Goal: Find contact information: Find contact information

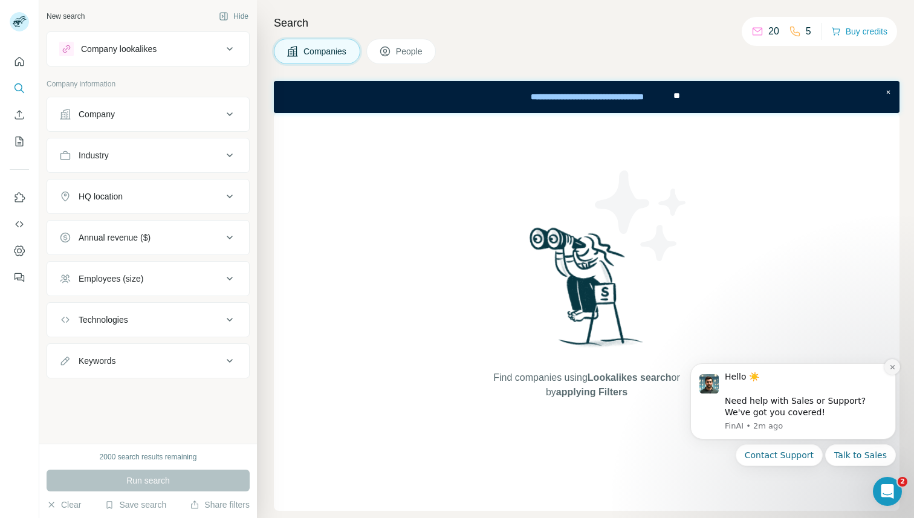
click at [888, 364] on button "Dismiss notification" at bounding box center [892, 367] width 16 height 16
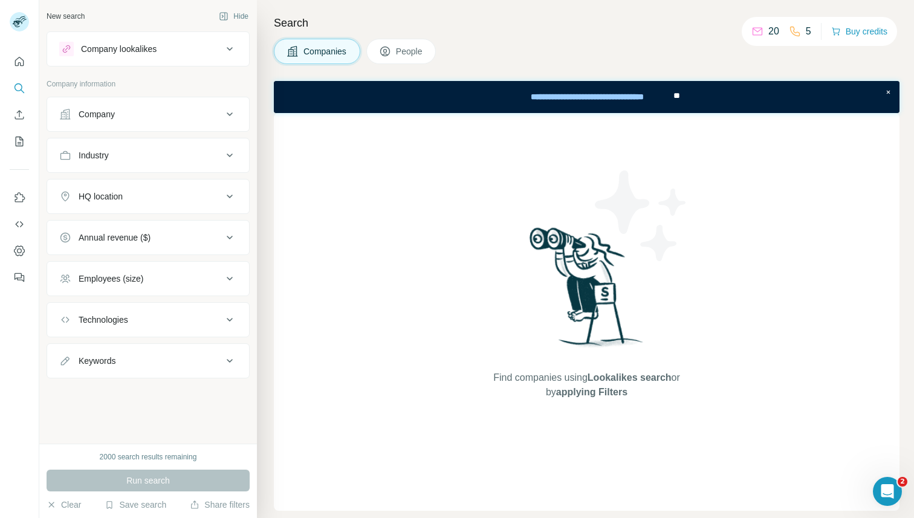
click at [192, 157] on div "Industry" at bounding box center [140, 155] width 163 height 12
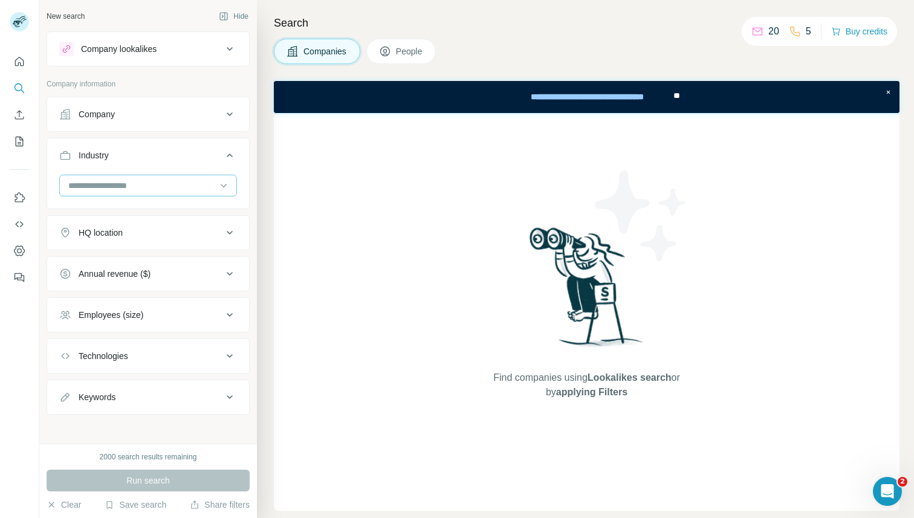
click at [149, 185] on input at bounding box center [141, 185] width 149 height 13
type input "******"
click at [139, 210] on div "Dental" at bounding box center [148, 213] width 157 height 12
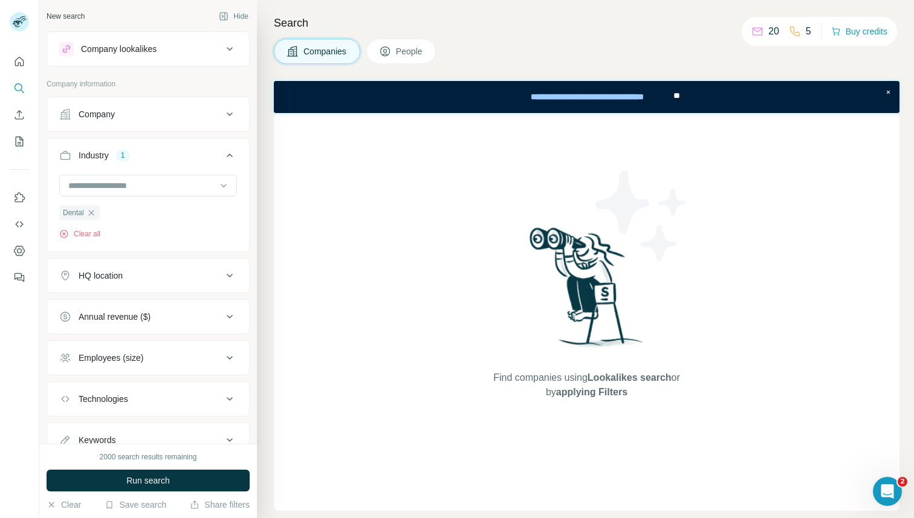
click at [131, 280] on div "HQ location" at bounding box center [140, 276] width 163 height 12
click at [119, 300] on input "text" at bounding box center [148, 306] width 178 height 22
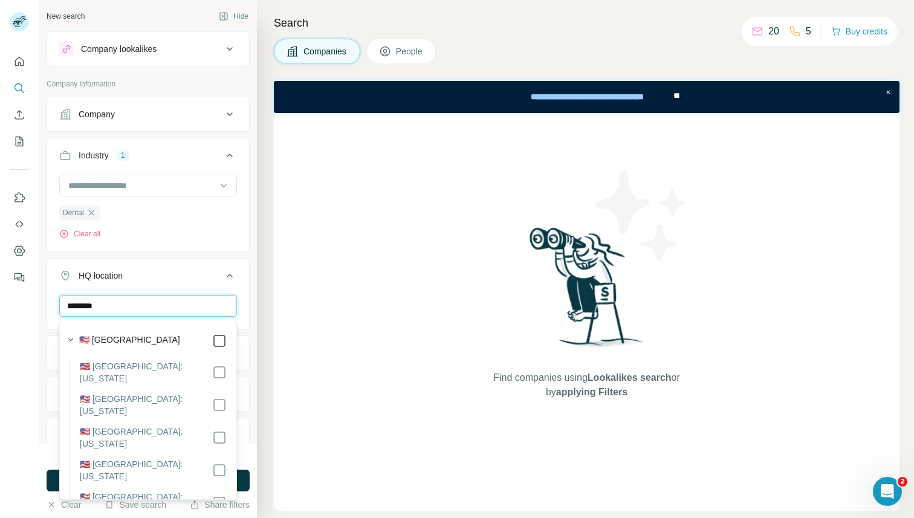
type input "********"
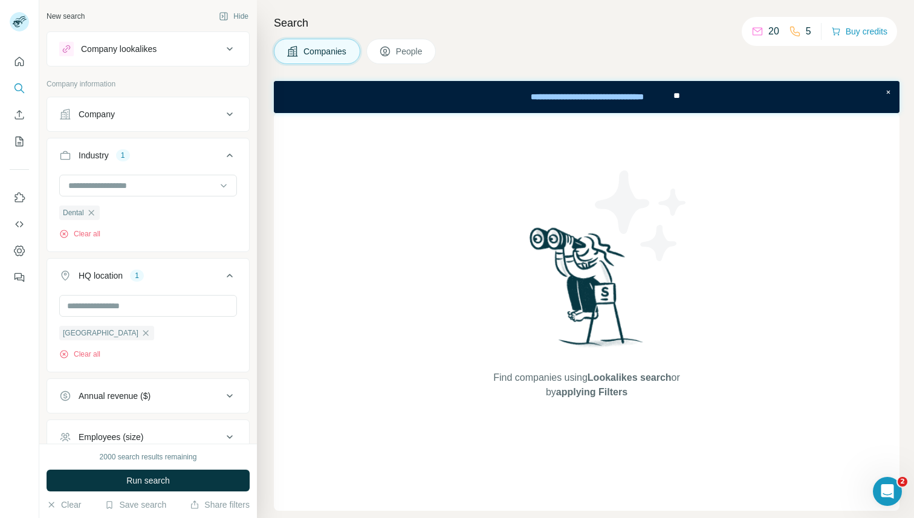
click at [290, 265] on div "Find companies using Lookalikes search or by applying Filters" at bounding box center [587, 312] width 626 height 398
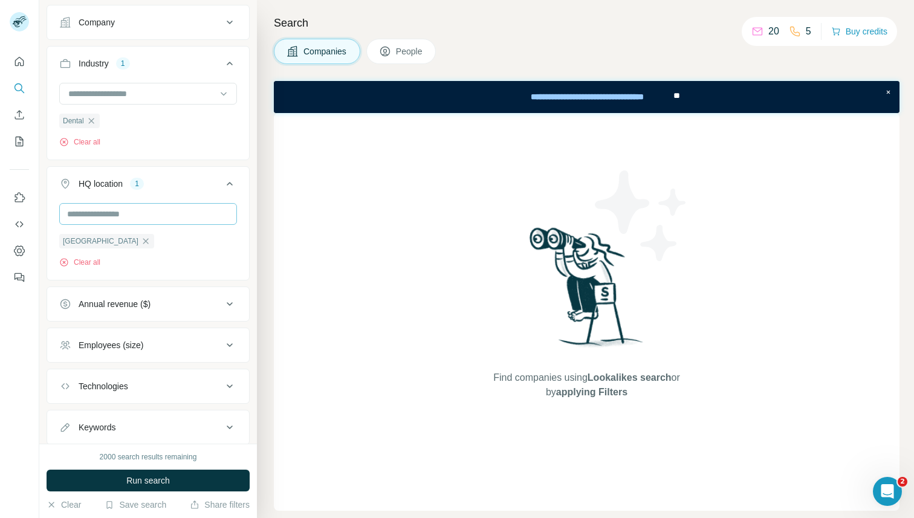
scroll to position [128, 0]
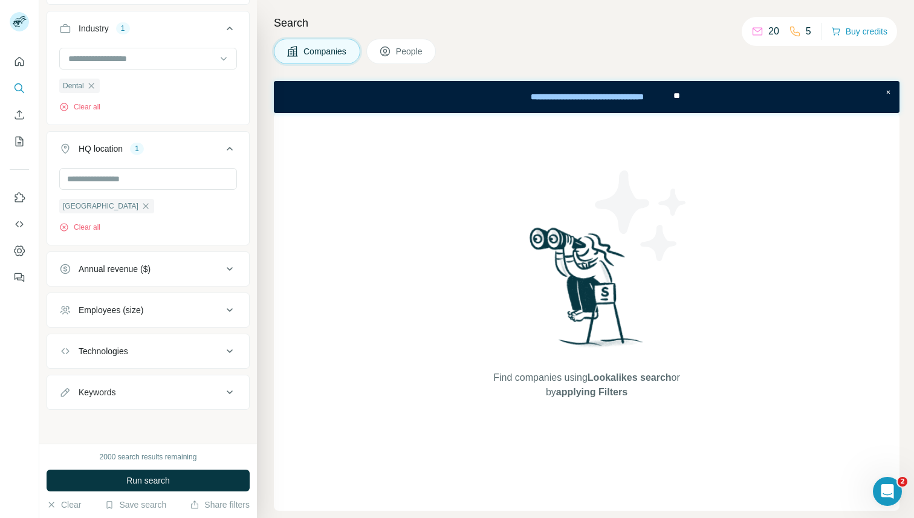
click at [197, 269] on div "Annual revenue ($)" at bounding box center [140, 269] width 163 height 12
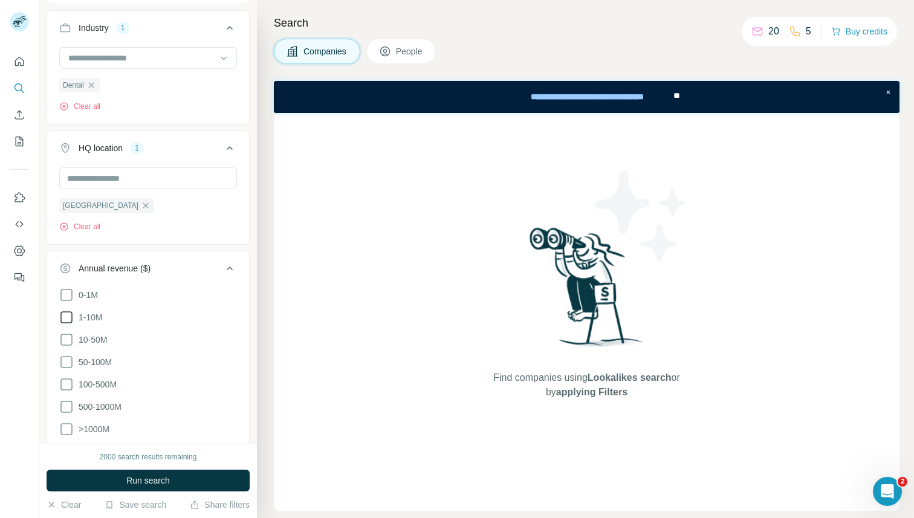
click at [64, 317] on icon at bounding box center [66, 317] width 15 height 15
click at [291, 325] on div "Find companies using Lookalikes search or by applying Filters" at bounding box center [587, 312] width 626 height 398
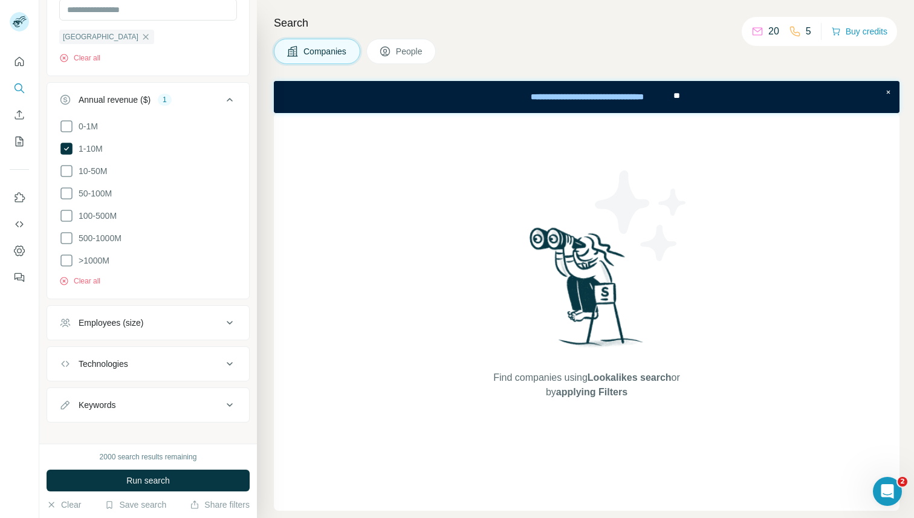
scroll to position [307, 0]
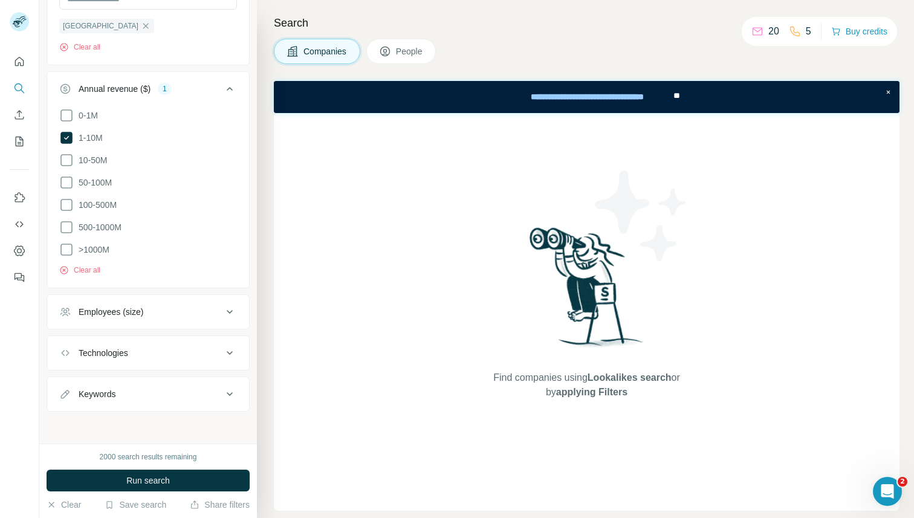
click at [158, 311] on div "Employees (size)" at bounding box center [140, 312] width 163 height 12
click at [67, 357] on icon at bounding box center [66, 361] width 15 height 15
click at [67, 378] on icon at bounding box center [66, 383] width 15 height 15
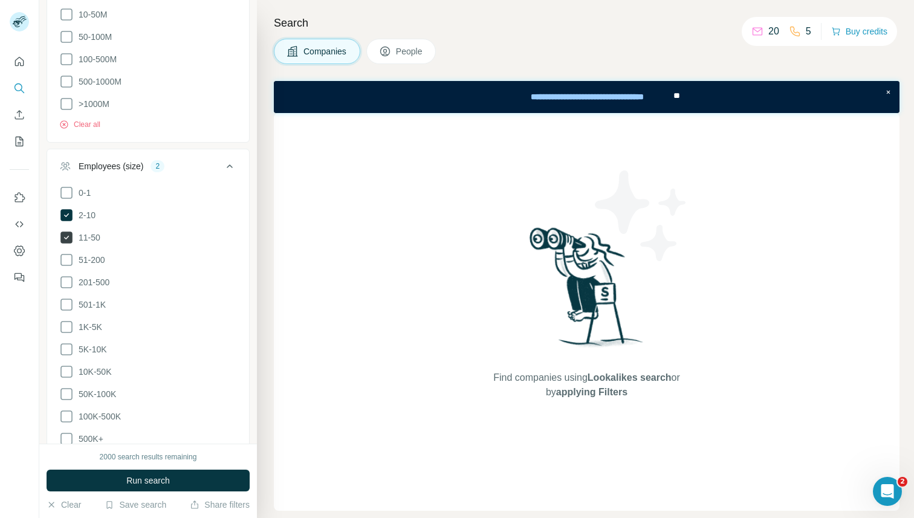
scroll to position [597, 0]
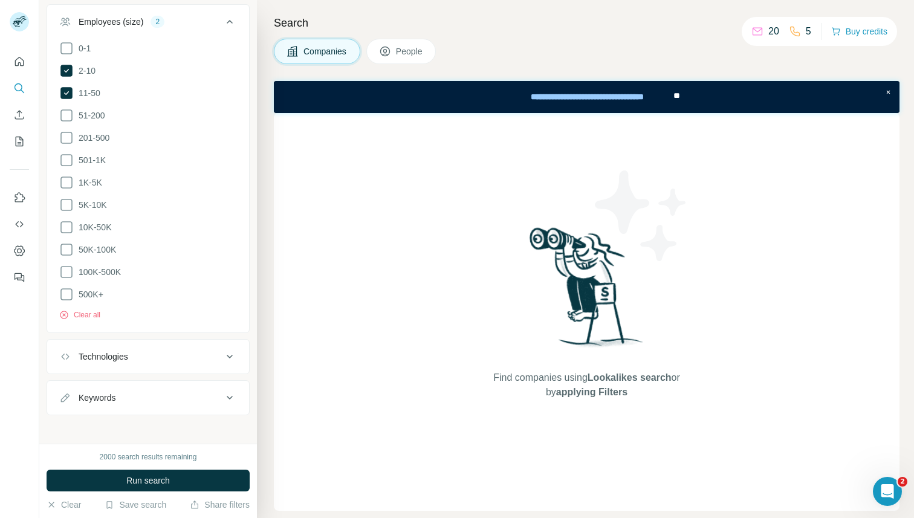
click at [106, 398] on button "Keywords" at bounding box center [148, 397] width 202 height 29
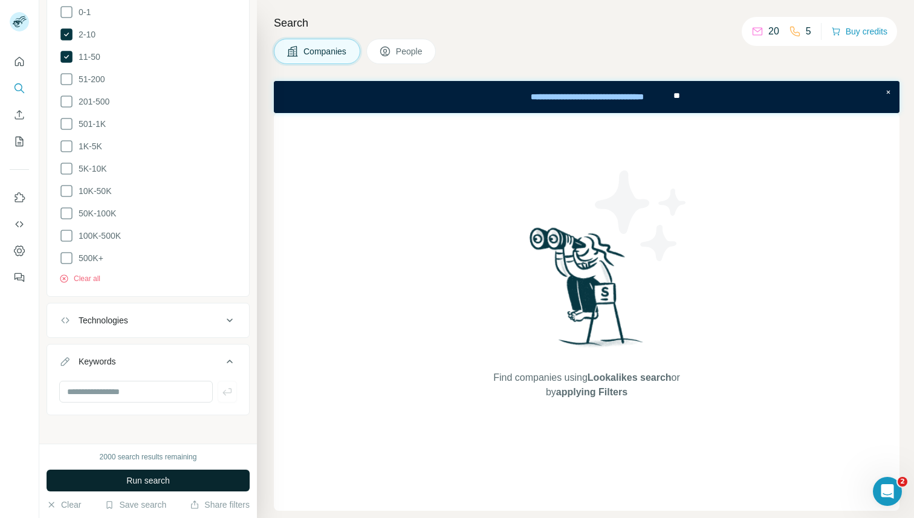
click at [118, 484] on button "Run search" at bounding box center [148, 481] width 203 height 22
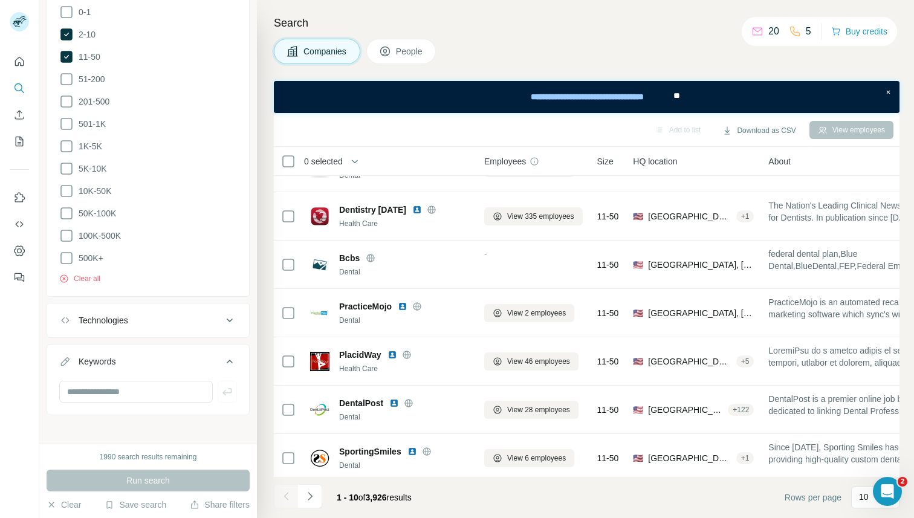
scroll to position [183, 0]
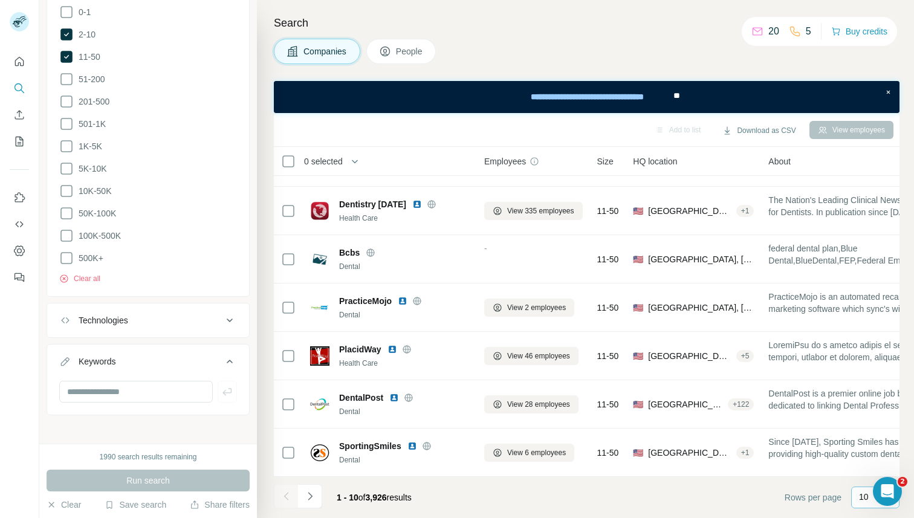
click at [861, 496] on p "10" at bounding box center [864, 497] width 10 height 12
click at [869, 406] on p "60" at bounding box center [866, 405] width 10 height 12
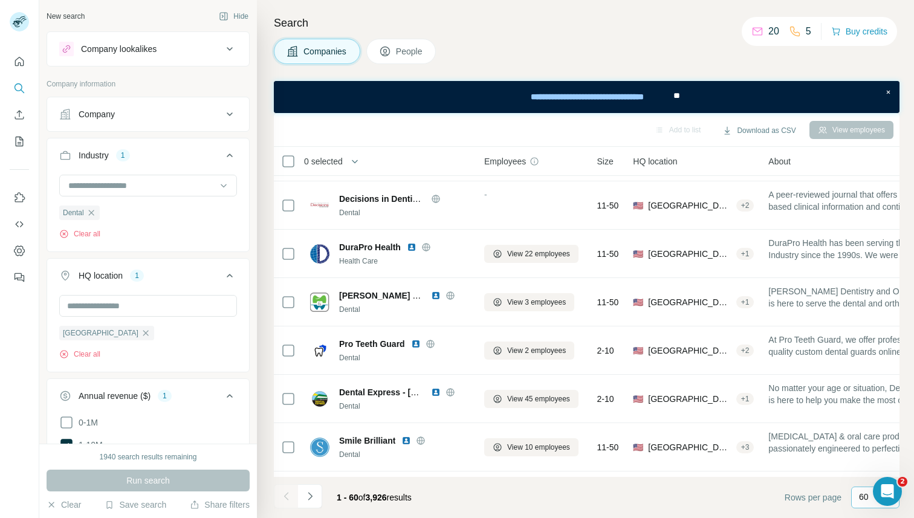
click at [221, 111] on div "Company" at bounding box center [140, 114] width 163 height 12
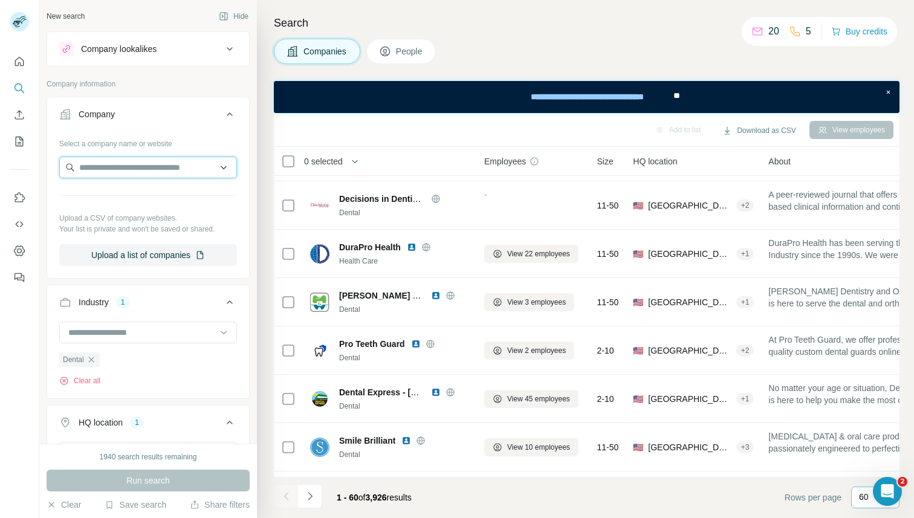
click at [129, 167] on input "text" at bounding box center [148, 168] width 178 height 22
type input "********"
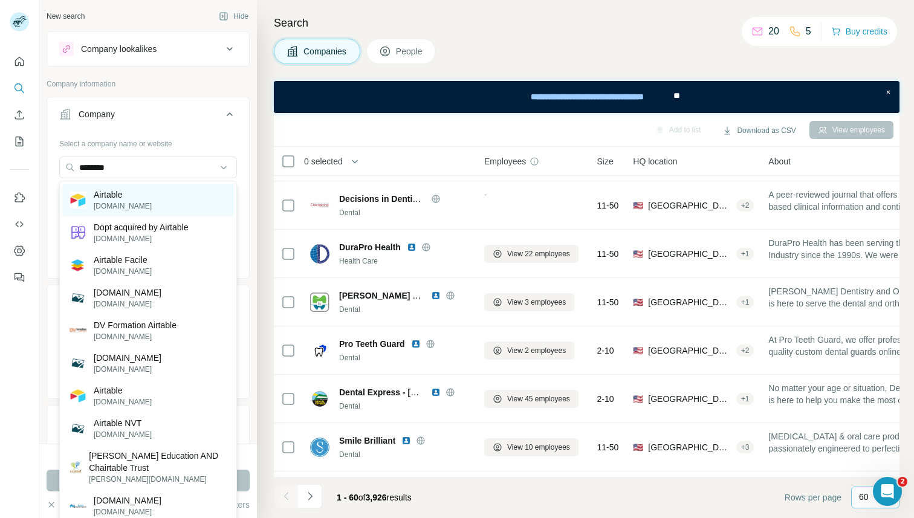
click at [136, 188] on div "Airtable [DOMAIN_NAME]" at bounding box center [148, 200] width 172 height 33
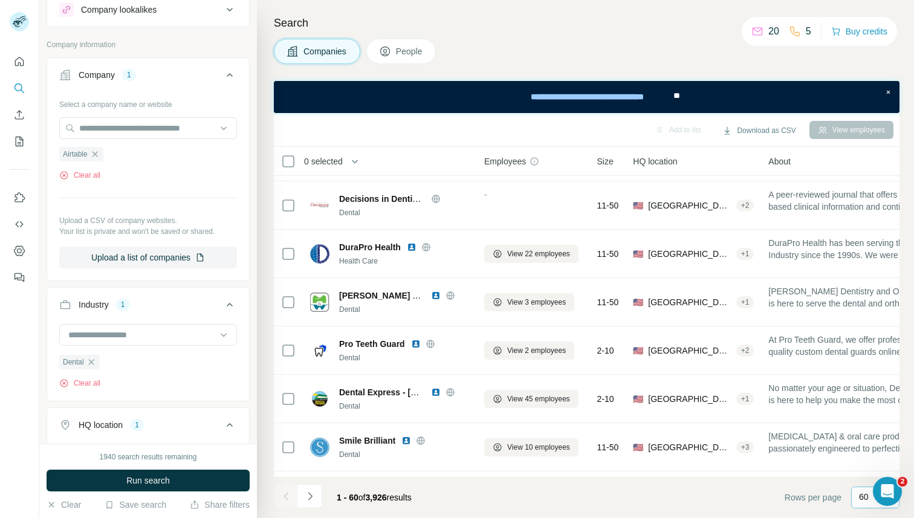
scroll to position [73, 0]
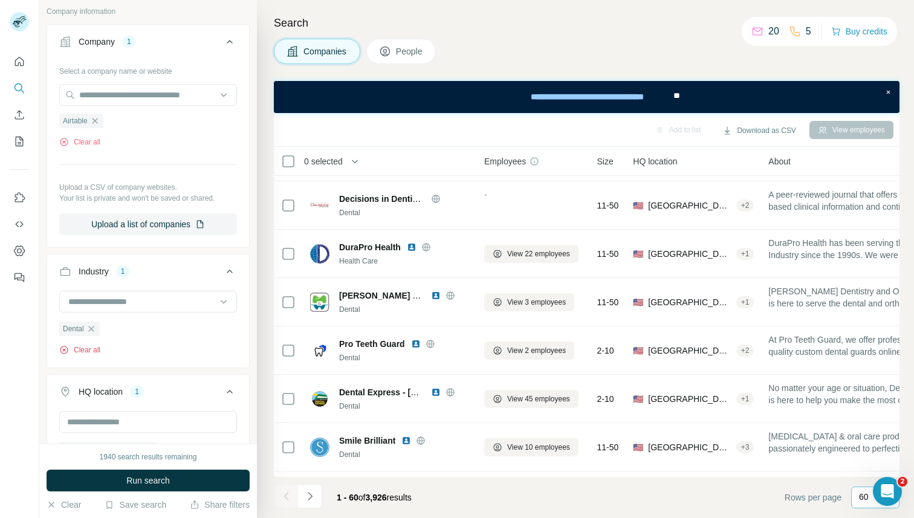
click at [94, 346] on button "Clear all" at bounding box center [79, 350] width 41 height 11
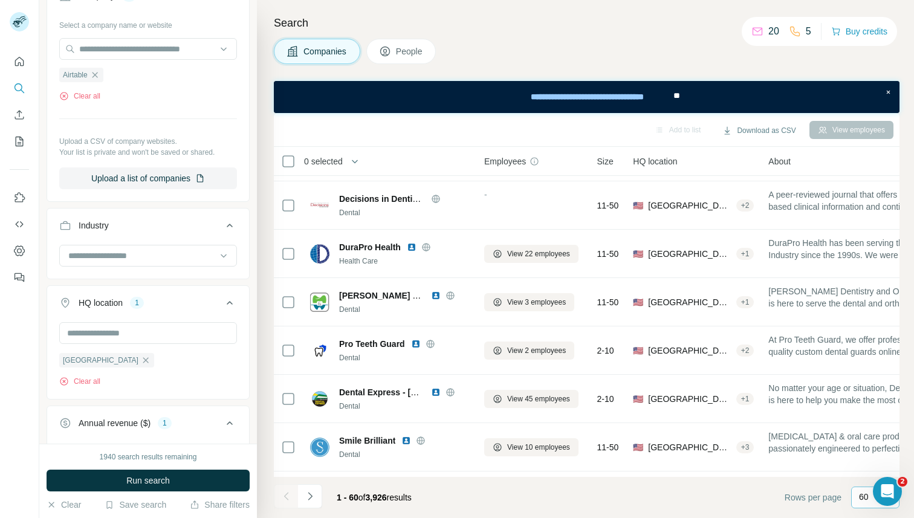
scroll to position [170, 0]
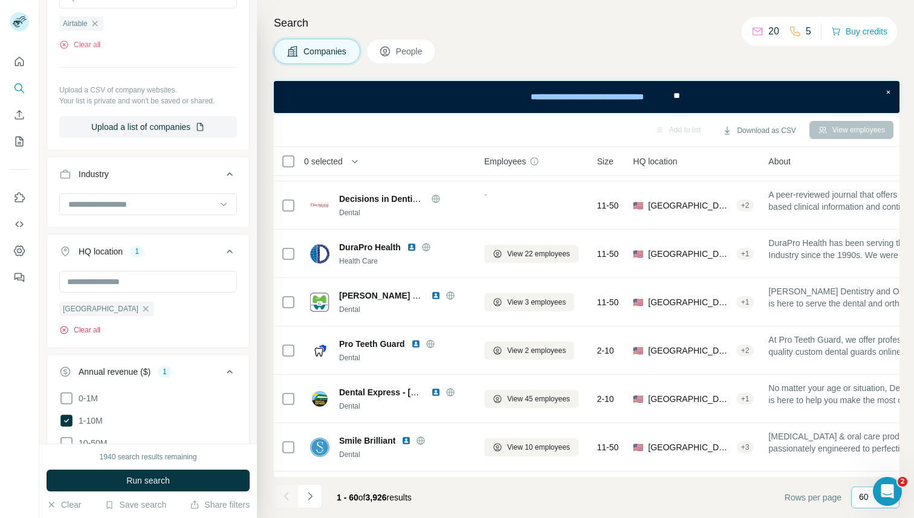
click at [86, 332] on button "Clear all" at bounding box center [79, 330] width 41 height 11
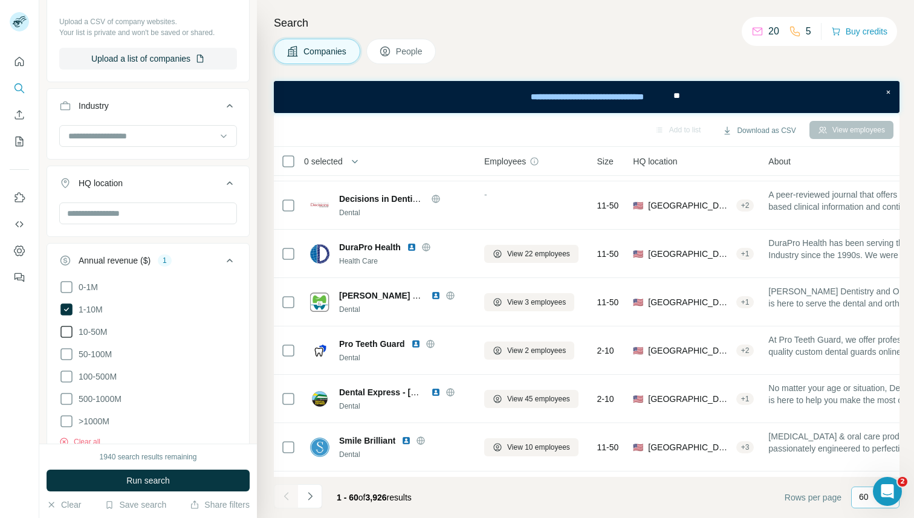
scroll to position [253, 0]
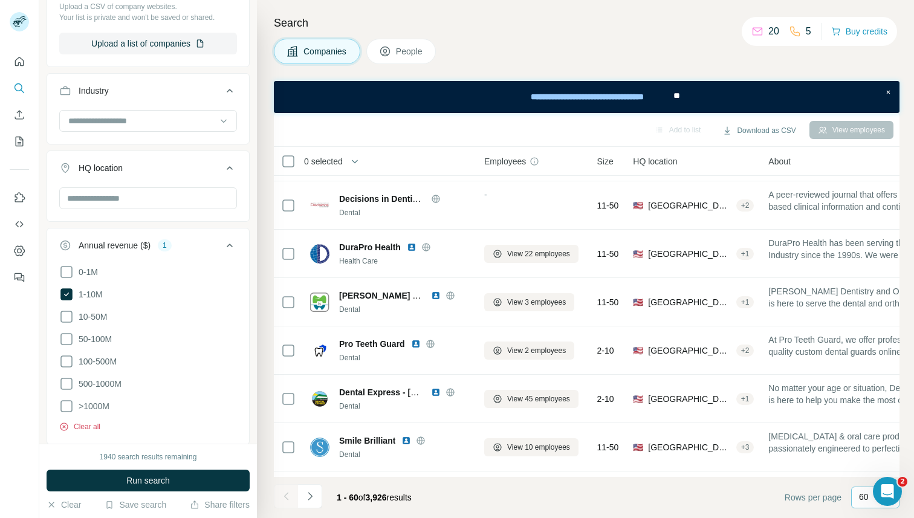
click at [87, 423] on button "Clear all" at bounding box center [79, 426] width 41 height 11
click at [226, 242] on icon at bounding box center [229, 245] width 15 height 15
click at [233, 168] on icon at bounding box center [229, 168] width 15 height 15
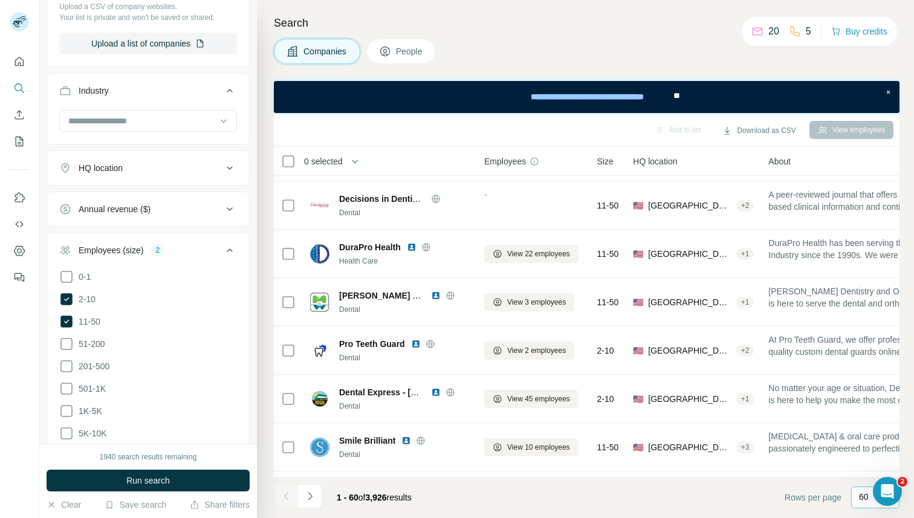
click at [232, 97] on icon at bounding box center [229, 90] width 15 height 15
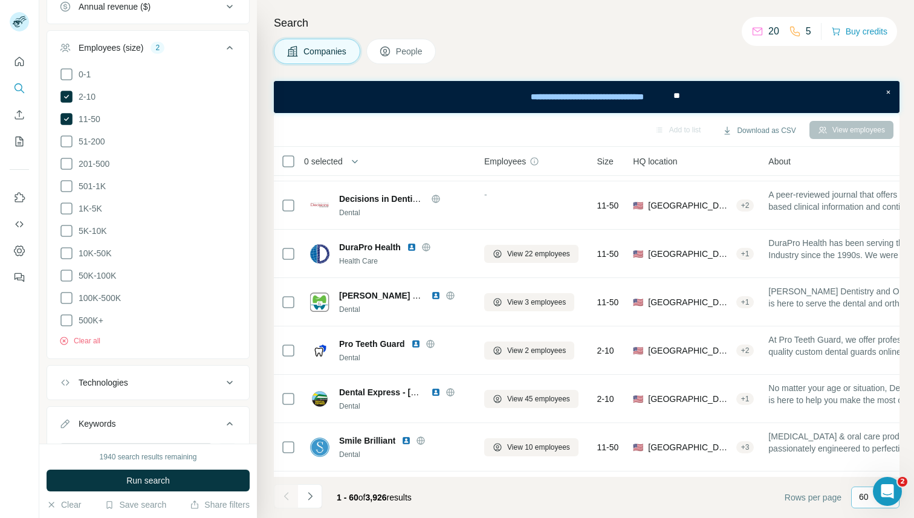
scroll to position [427, 0]
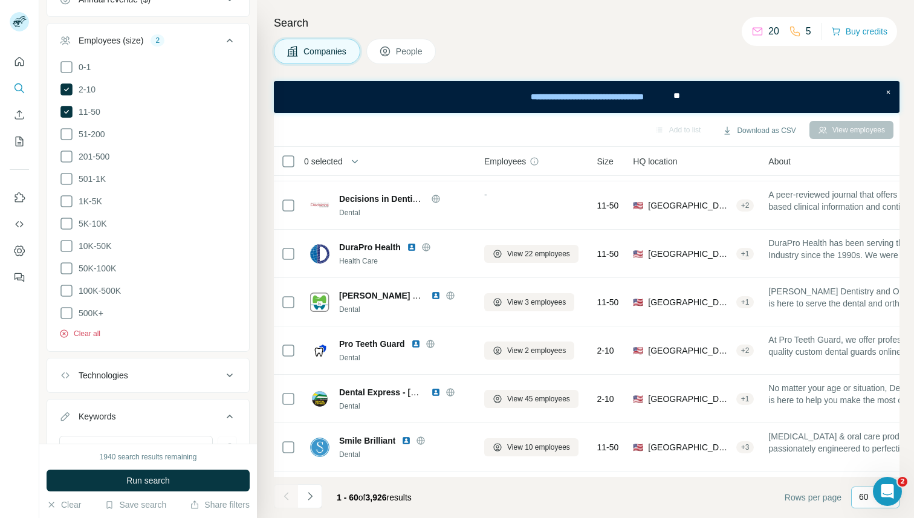
click at [88, 329] on button "Clear all" at bounding box center [79, 333] width 41 height 11
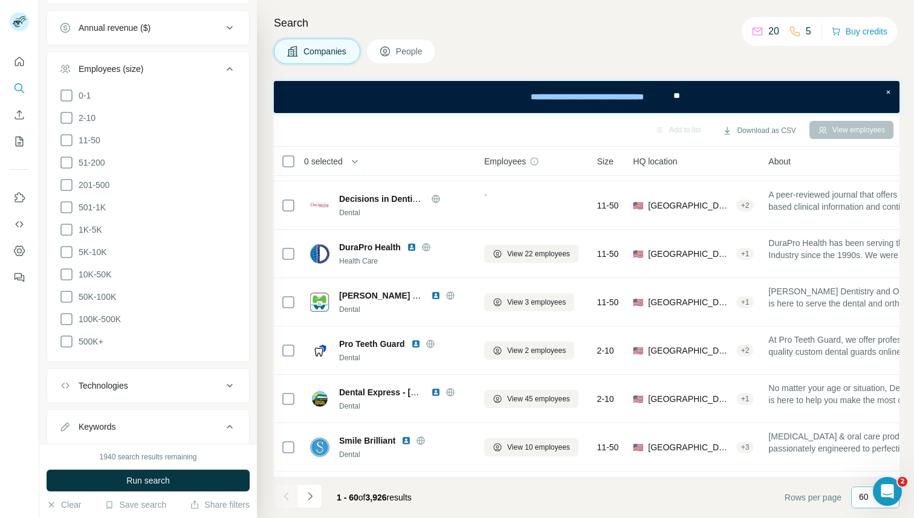
scroll to position [315, 0]
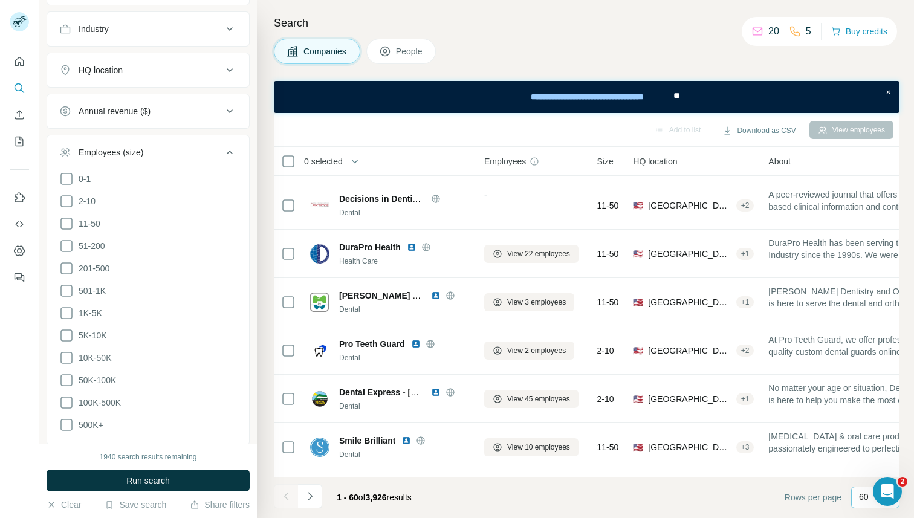
click at [228, 149] on icon at bounding box center [229, 152] width 15 height 15
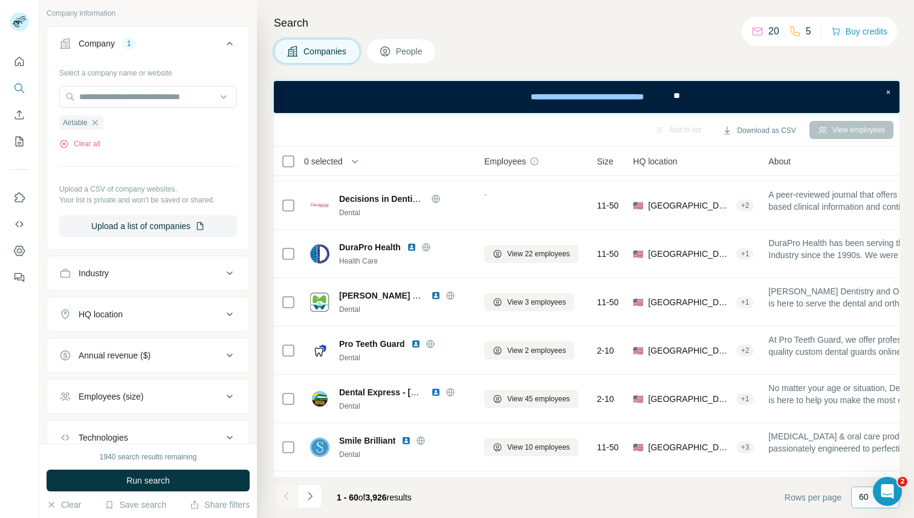
scroll to position [0, 0]
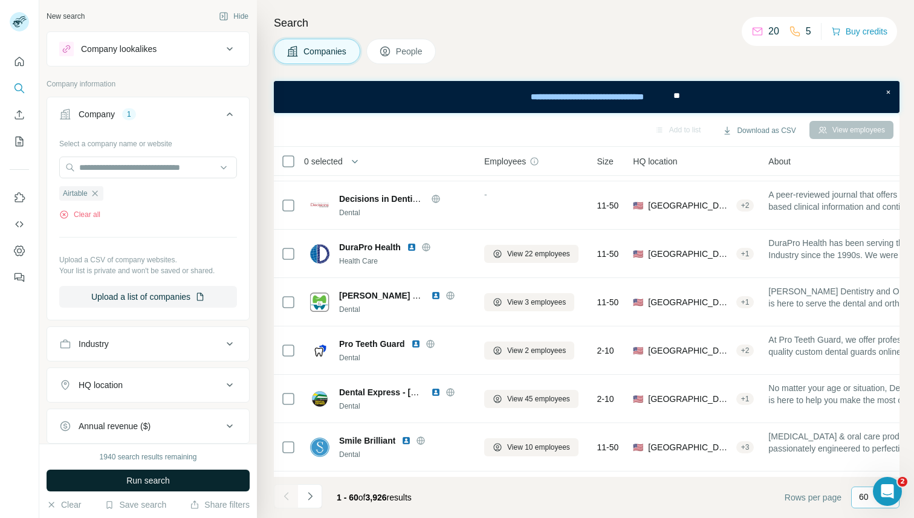
click at [162, 479] on span "Run search" at bounding box center [148, 480] width 44 height 12
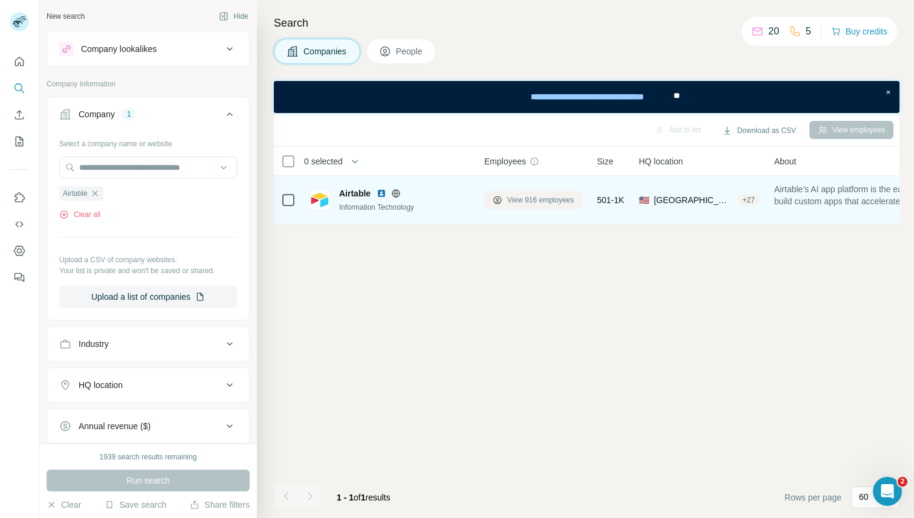
click at [529, 201] on span "View 916 employees" at bounding box center [540, 200] width 67 height 11
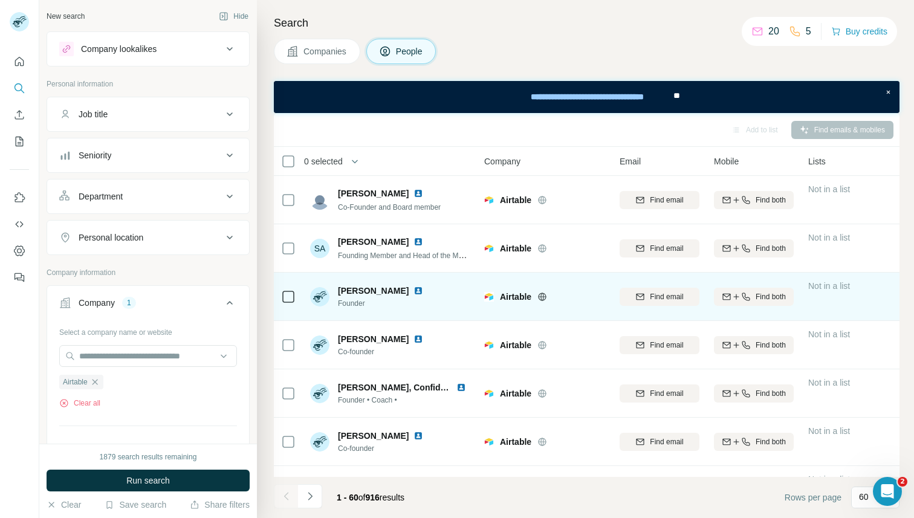
click at [365, 290] on span "[PERSON_NAME]" at bounding box center [373, 291] width 71 height 12
click at [655, 299] on span "Find email" at bounding box center [666, 296] width 33 height 11
click at [746, 299] on icon "button" at bounding box center [746, 297] width 10 height 10
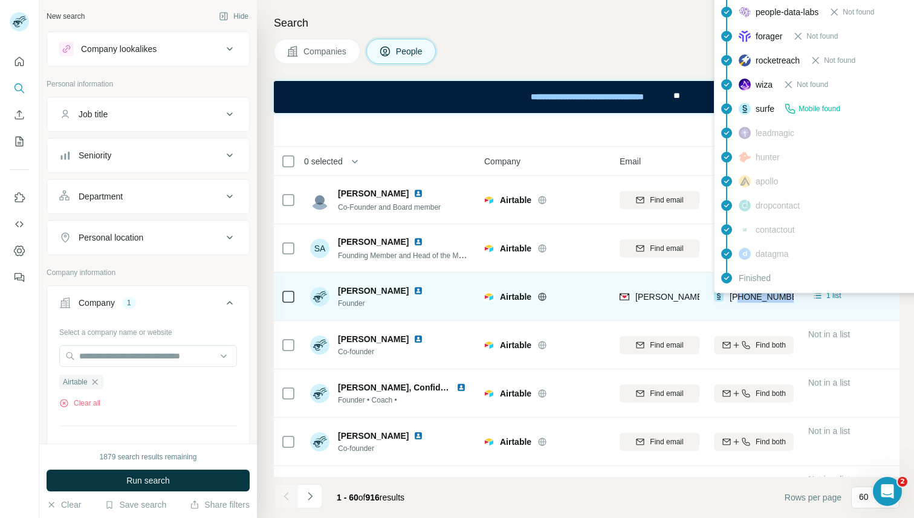
drag, startPoint x: 791, startPoint y: 299, endPoint x: 740, endPoint y: 297, distance: 50.2
click at [740, 297] on div "[PHONE_NUMBER]" at bounding box center [754, 296] width 80 height 33
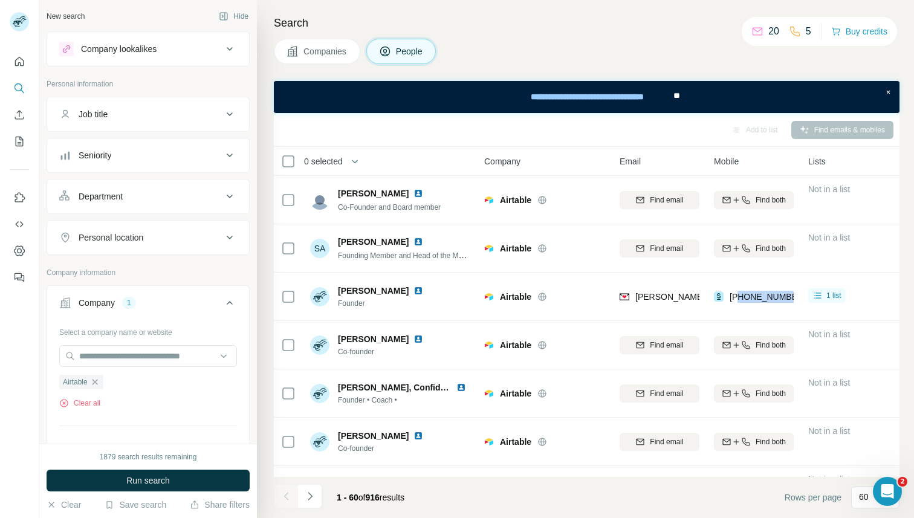
copy span "8562784741"
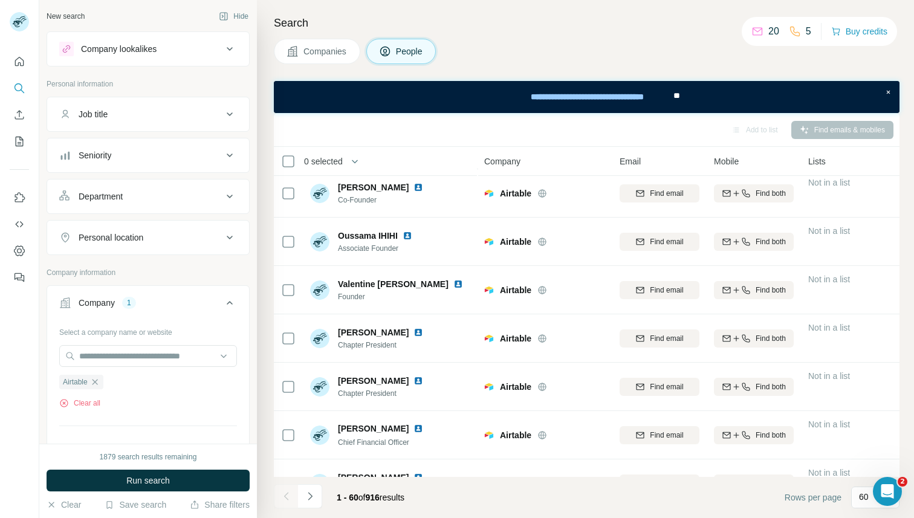
scroll to position [394, 0]
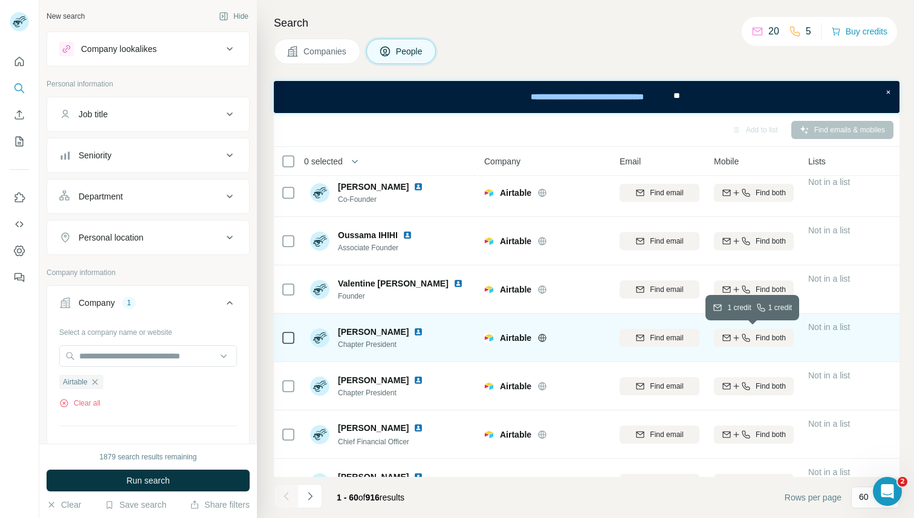
click at [762, 338] on span "Find both" at bounding box center [771, 337] width 30 height 11
click at [835, 335] on span "1 list" at bounding box center [833, 336] width 15 height 11
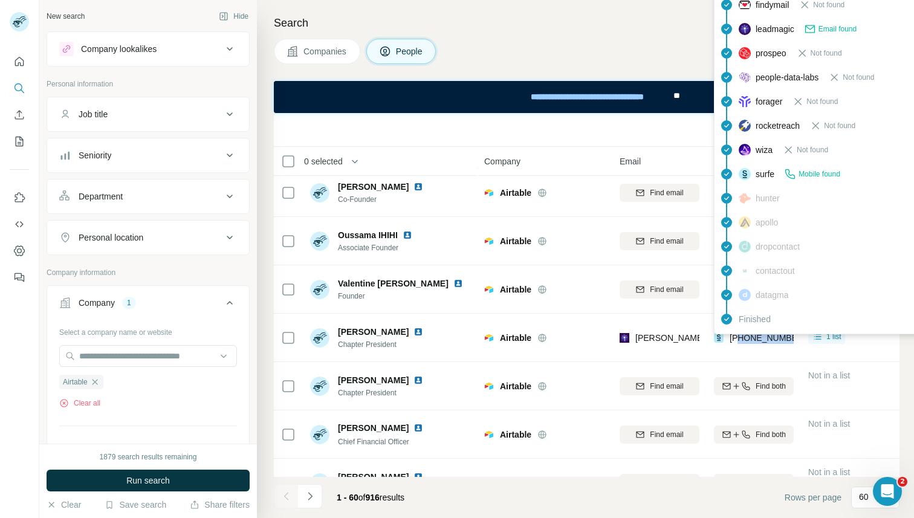
drag, startPoint x: 793, startPoint y: 337, endPoint x: 739, endPoint y: 338, distance: 53.8
click at [739, 338] on div "[PHONE_NUMBER]" at bounding box center [754, 337] width 80 height 33
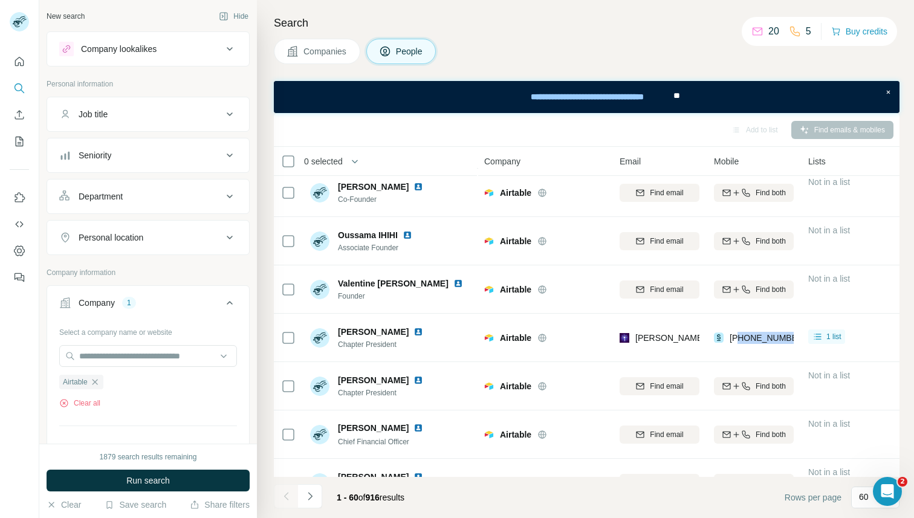
copy span "2068506965"
